Goal: Task Accomplishment & Management: Complete application form

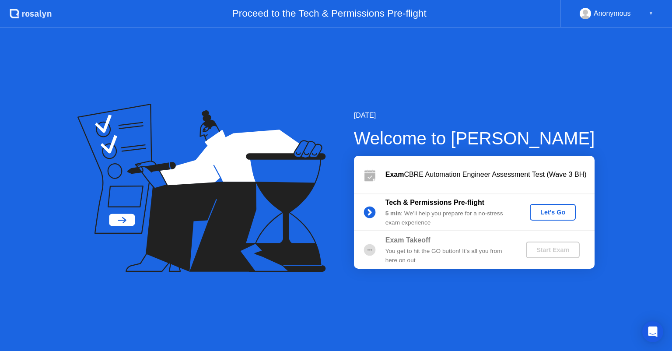
click at [553, 211] on div "Let's Go" at bounding box center [552, 212] width 39 height 7
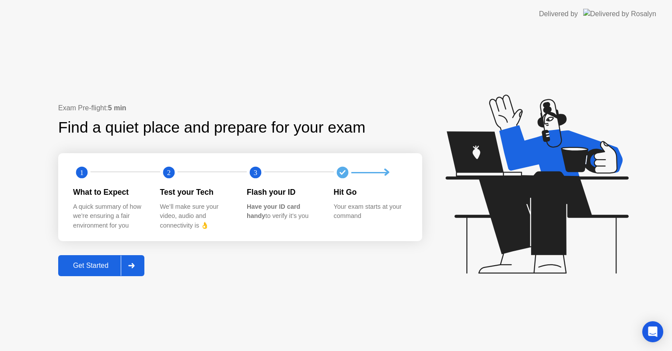
click at [97, 263] on div "Get Started" at bounding box center [91, 266] width 60 height 8
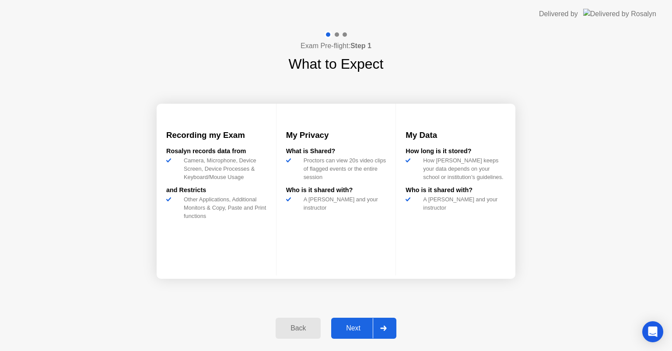
click at [366, 329] on div "Next" at bounding box center [353, 328] width 39 height 8
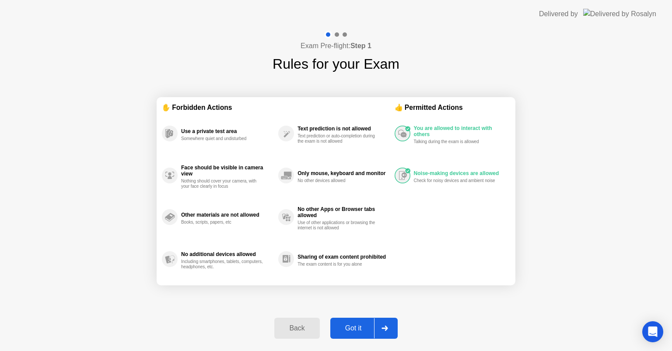
click at [366, 329] on div "Got it" at bounding box center [353, 328] width 41 height 8
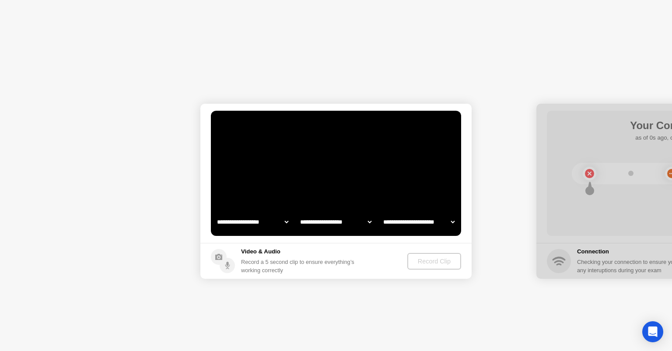
select select "**********"
select select "*******"
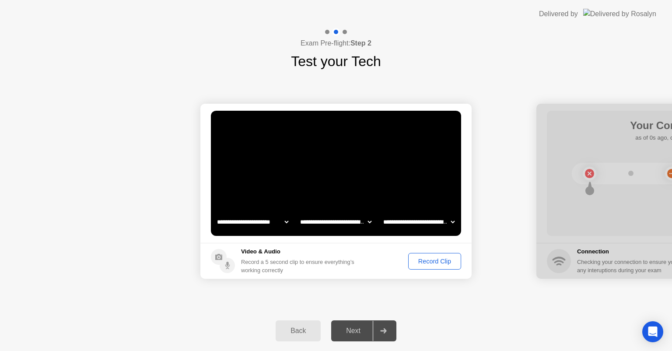
click at [433, 261] on div "Record Clip" at bounding box center [434, 261] width 47 height 7
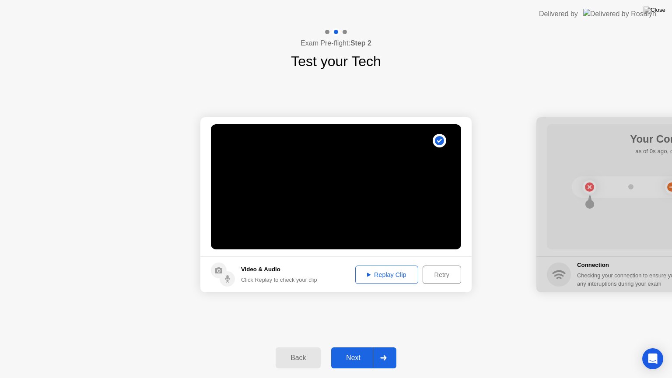
click at [397, 276] on div "Replay Clip" at bounding box center [386, 274] width 57 height 7
click at [353, 350] on div "Next" at bounding box center [353, 358] width 39 height 8
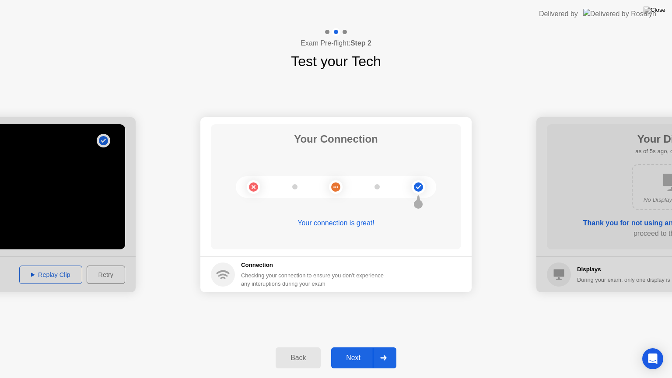
click at [354, 350] on div "Next" at bounding box center [353, 358] width 39 height 8
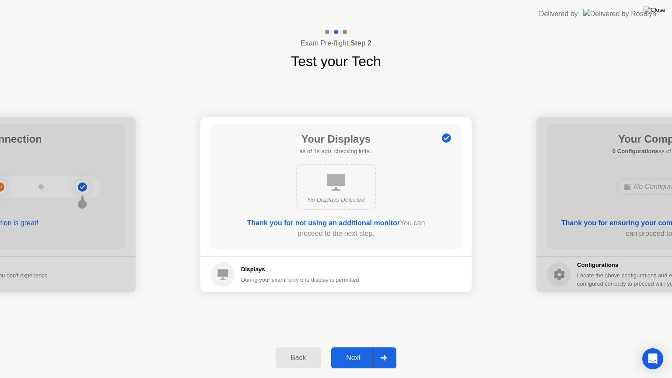
click at [348, 350] on div "Next" at bounding box center [353, 358] width 39 height 8
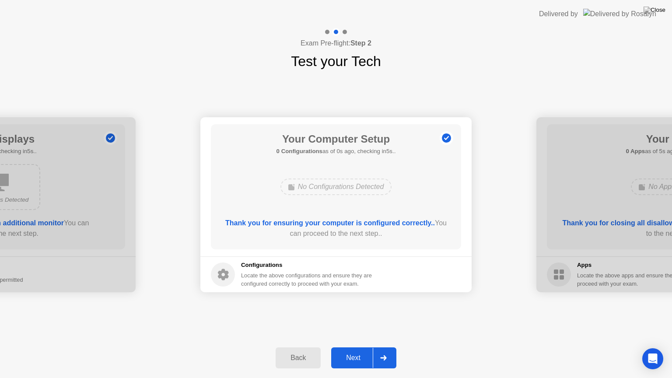
click at [357, 350] on div "Next" at bounding box center [353, 358] width 39 height 8
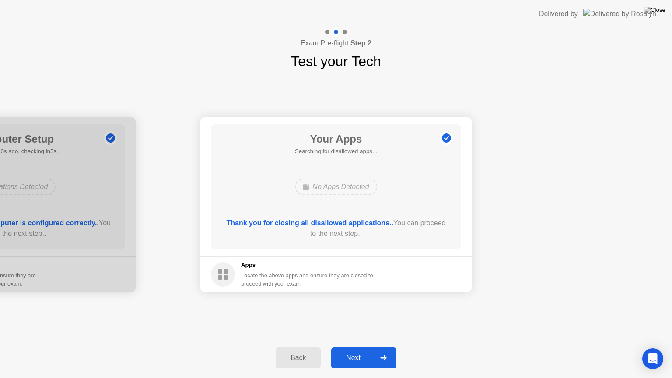
click at [357, 350] on div "Next" at bounding box center [353, 358] width 39 height 8
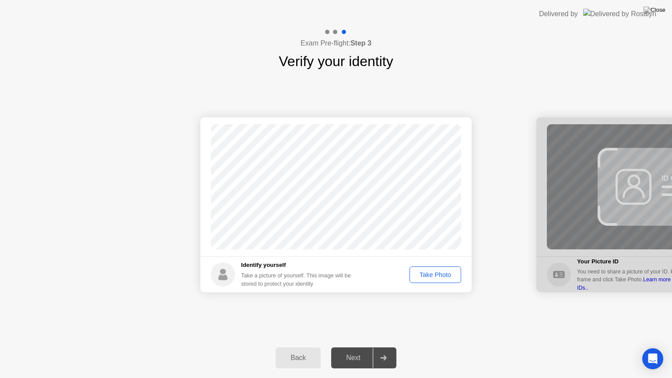
click at [451, 273] on div "Take Photo" at bounding box center [434, 274] width 45 height 7
click at [352, 350] on div "Next" at bounding box center [353, 358] width 39 height 8
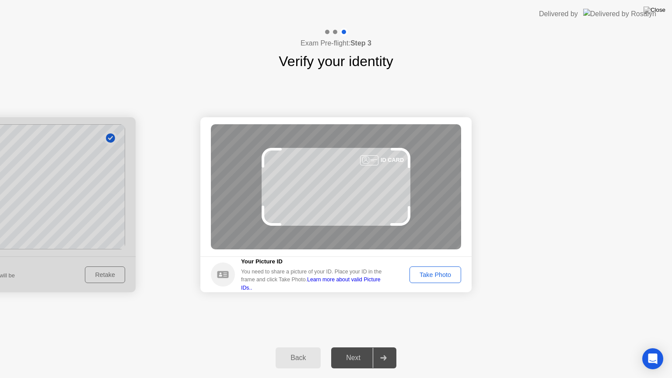
click at [445, 277] on div "Take Photo" at bounding box center [434, 274] width 45 height 7
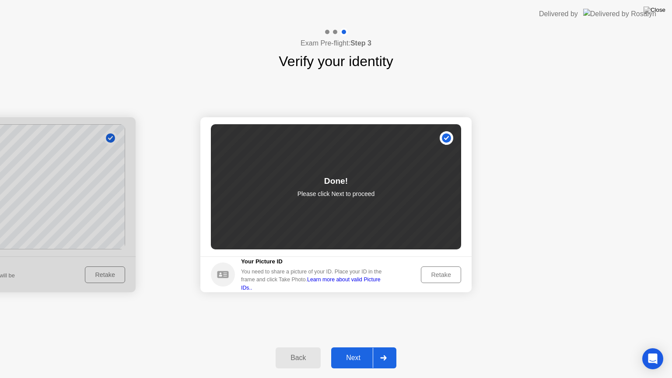
click at [357, 347] on button "Next" at bounding box center [363, 357] width 65 height 21
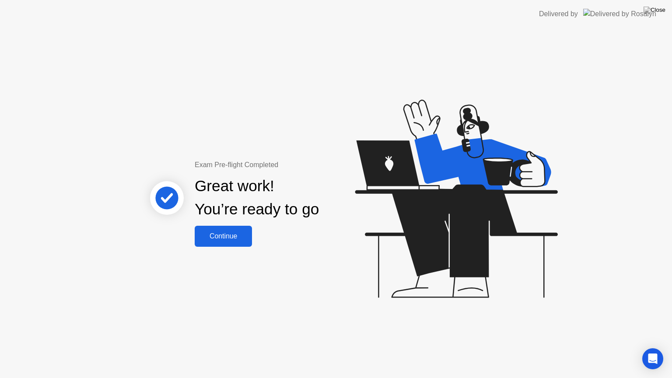
click at [242, 233] on div "Continue" at bounding box center [223, 236] width 52 height 8
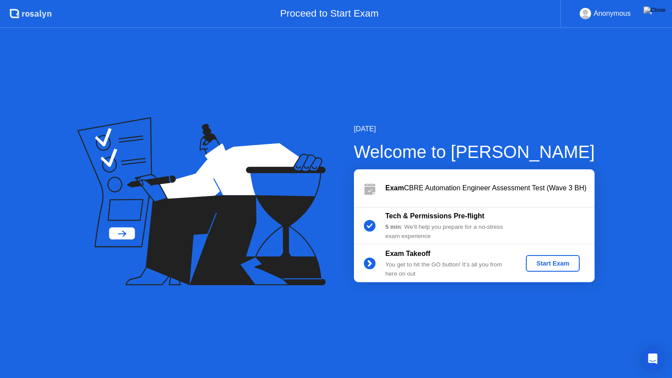
click at [569, 268] on button "Start Exam" at bounding box center [553, 263] width 54 height 17
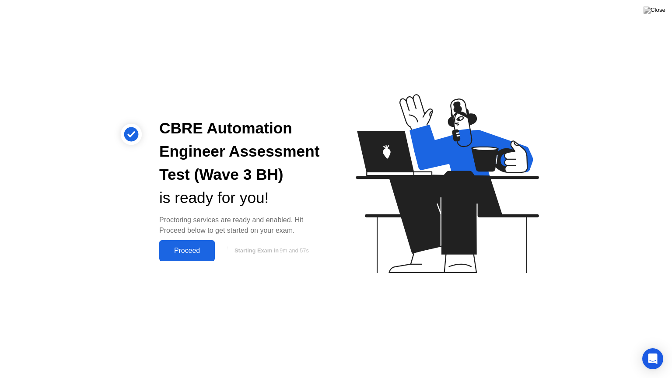
click at [194, 247] on div "Proceed" at bounding box center [187, 251] width 50 height 8
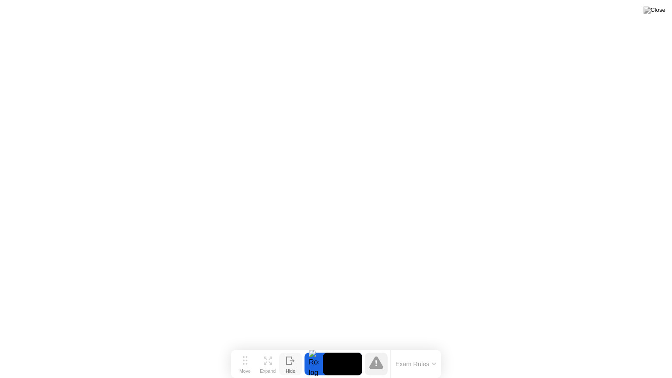
click at [290, 350] on icon at bounding box center [290, 360] width 9 height 8
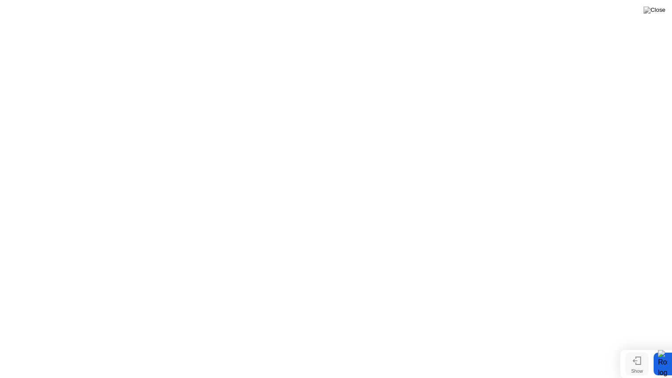
click at [634, 350] on icon at bounding box center [635, 360] width 5 height 3
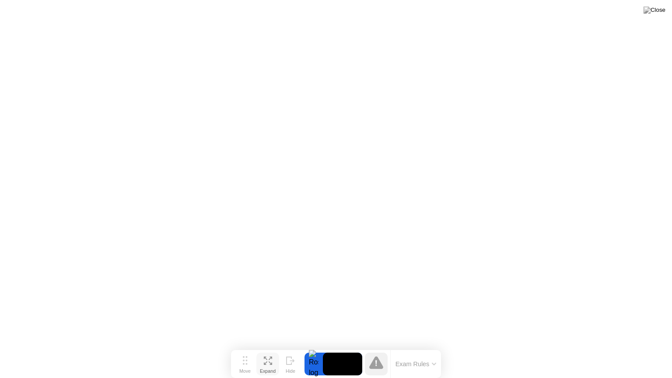
click at [268, 350] on icon at bounding box center [268, 360] width 8 height 8
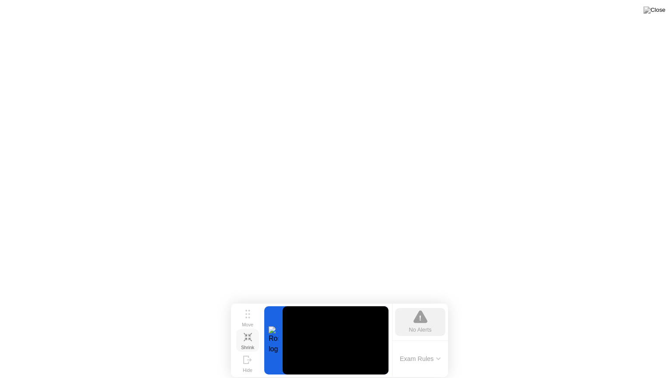
click at [250, 336] on icon at bounding box center [248, 337] width 8 height 8
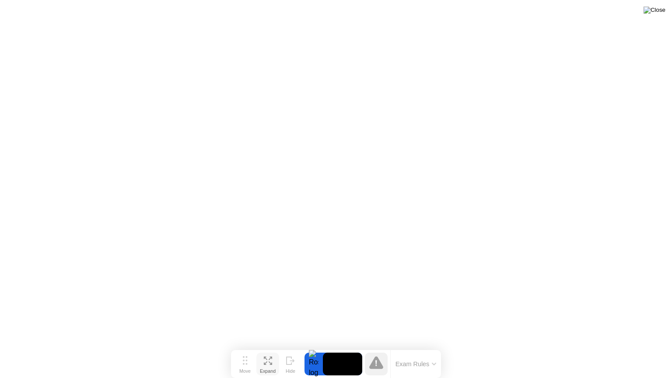
click at [657, 14] on img at bounding box center [654, 10] width 22 height 7
